Goal: Navigation & Orientation: Find specific page/section

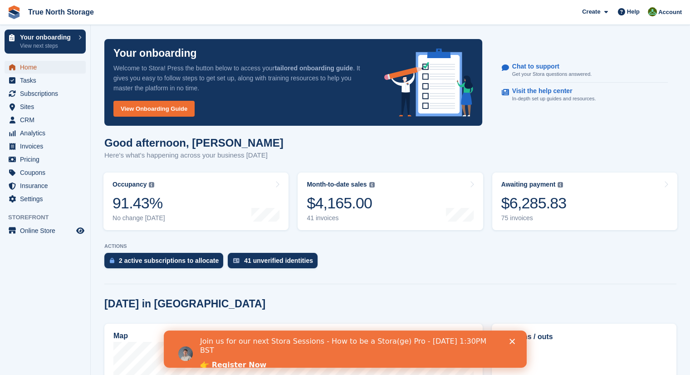
click at [26, 68] on span "Home" at bounding box center [47, 67] width 54 height 13
click at [34, 146] on span "Invoices" at bounding box center [47, 146] width 54 height 13
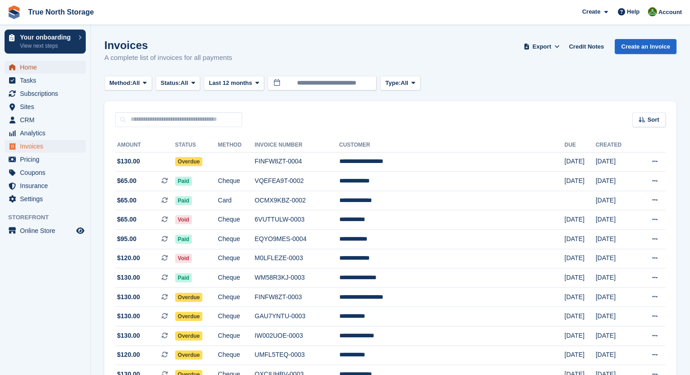
click at [46, 69] on span "Home" at bounding box center [47, 67] width 54 height 13
